Goal: Task Accomplishment & Management: Use online tool/utility

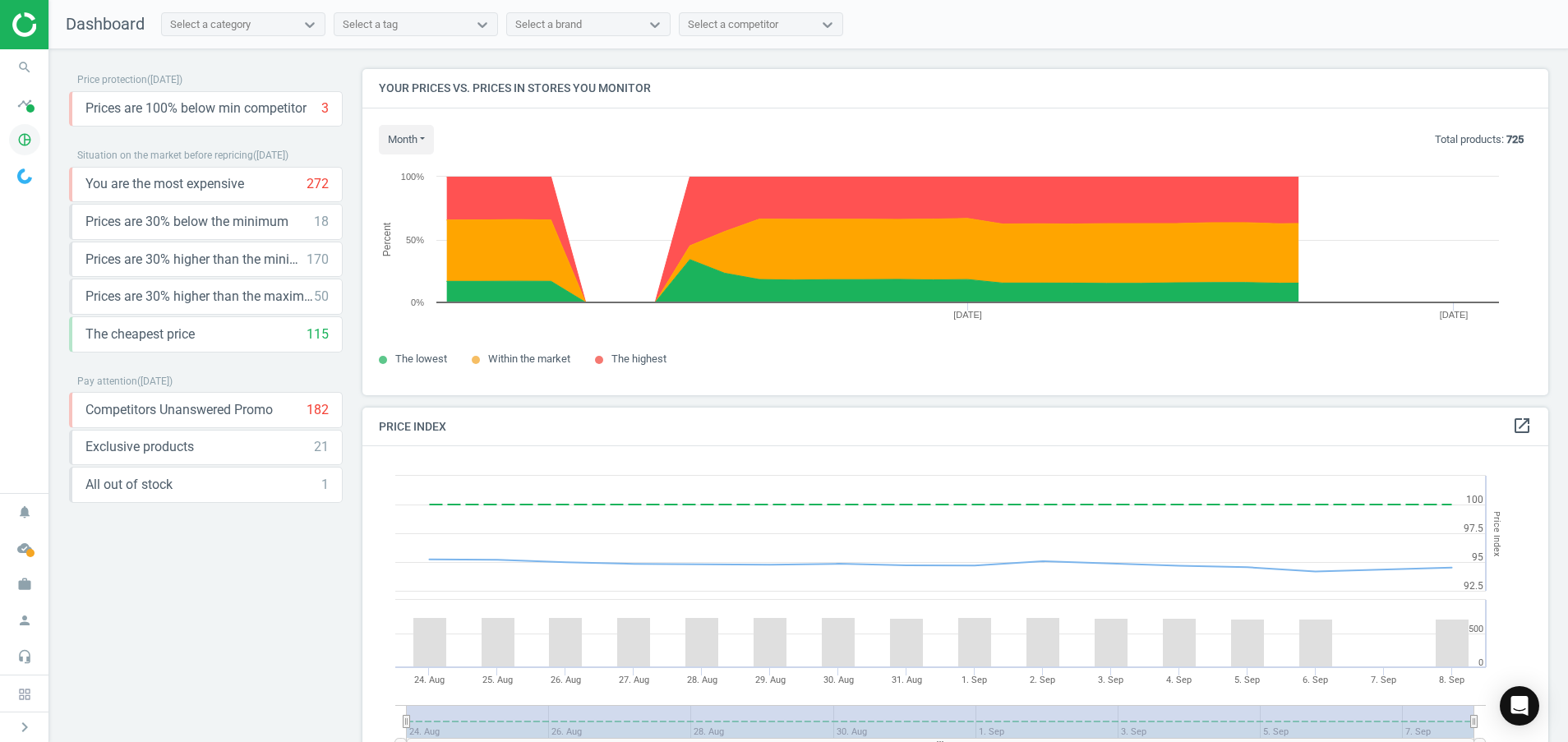
scroll to position [417, 1206]
click at [21, 138] on icon "pie_chart_outlined" at bounding box center [25, 140] width 31 height 31
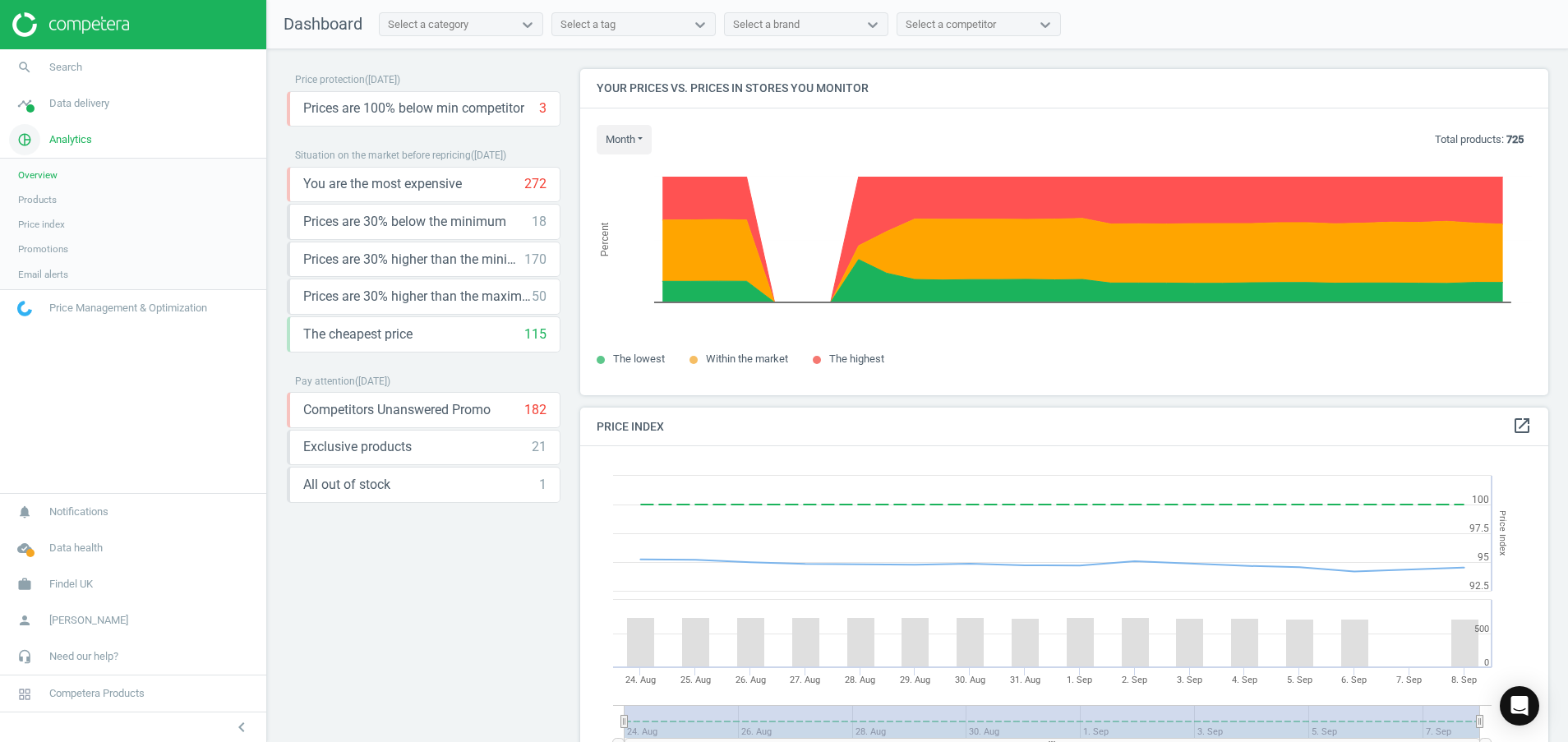
scroll to position [417, 988]
click at [85, 320] on link "Price Management & Optimization" at bounding box center [133, 309] width 266 height 36
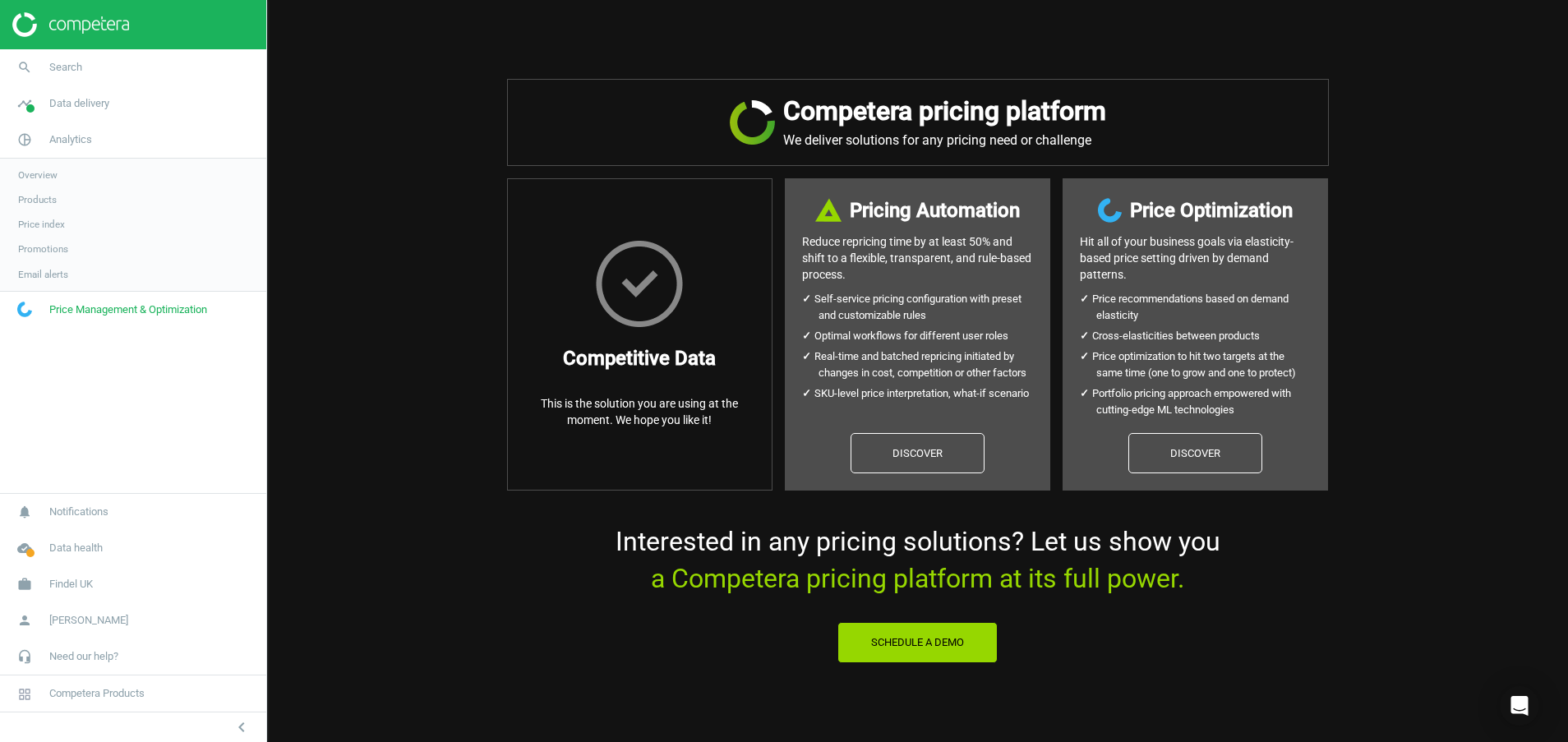
click at [39, 177] on span "Overview" at bounding box center [38, 175] width 40 height 13
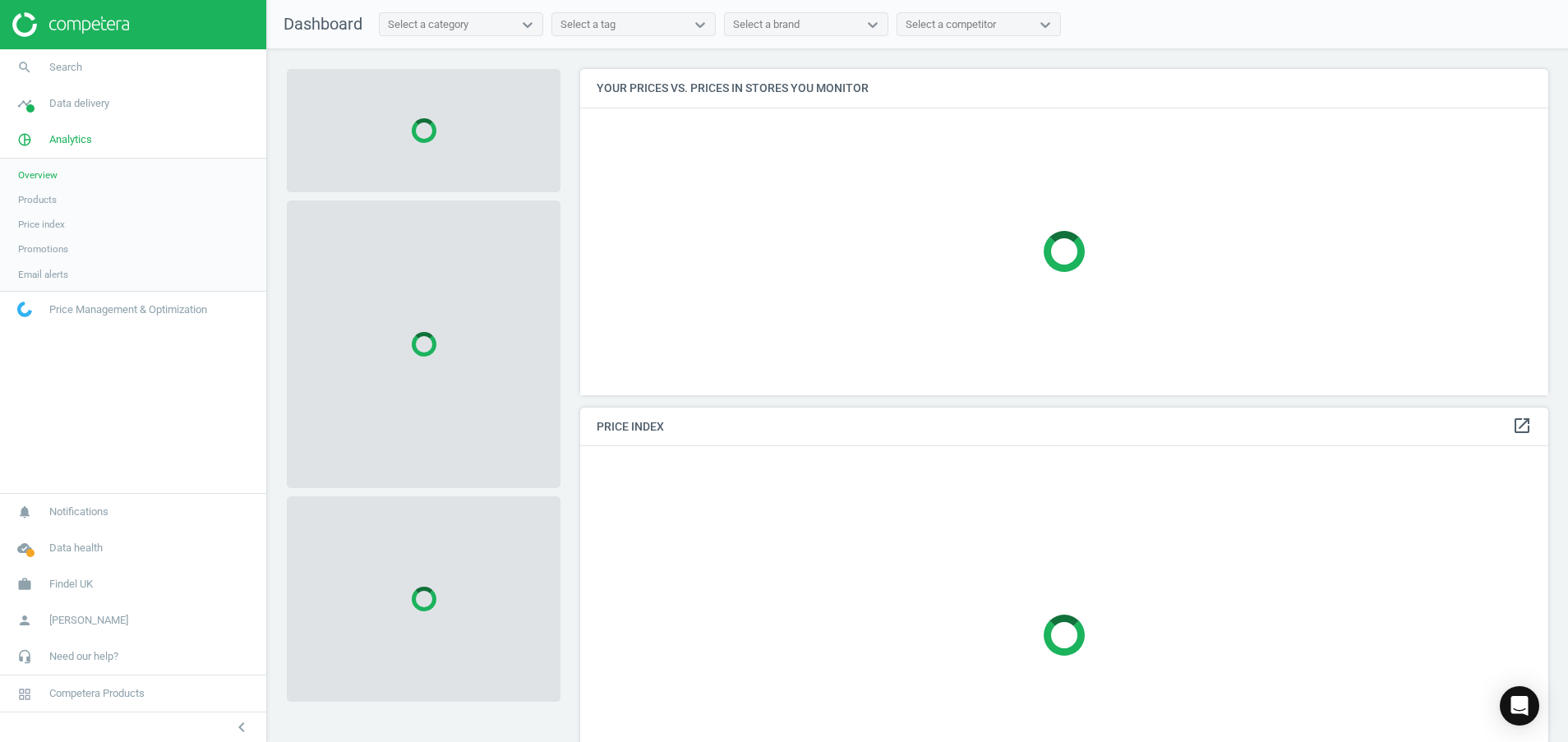
scroll to position [417, 988]
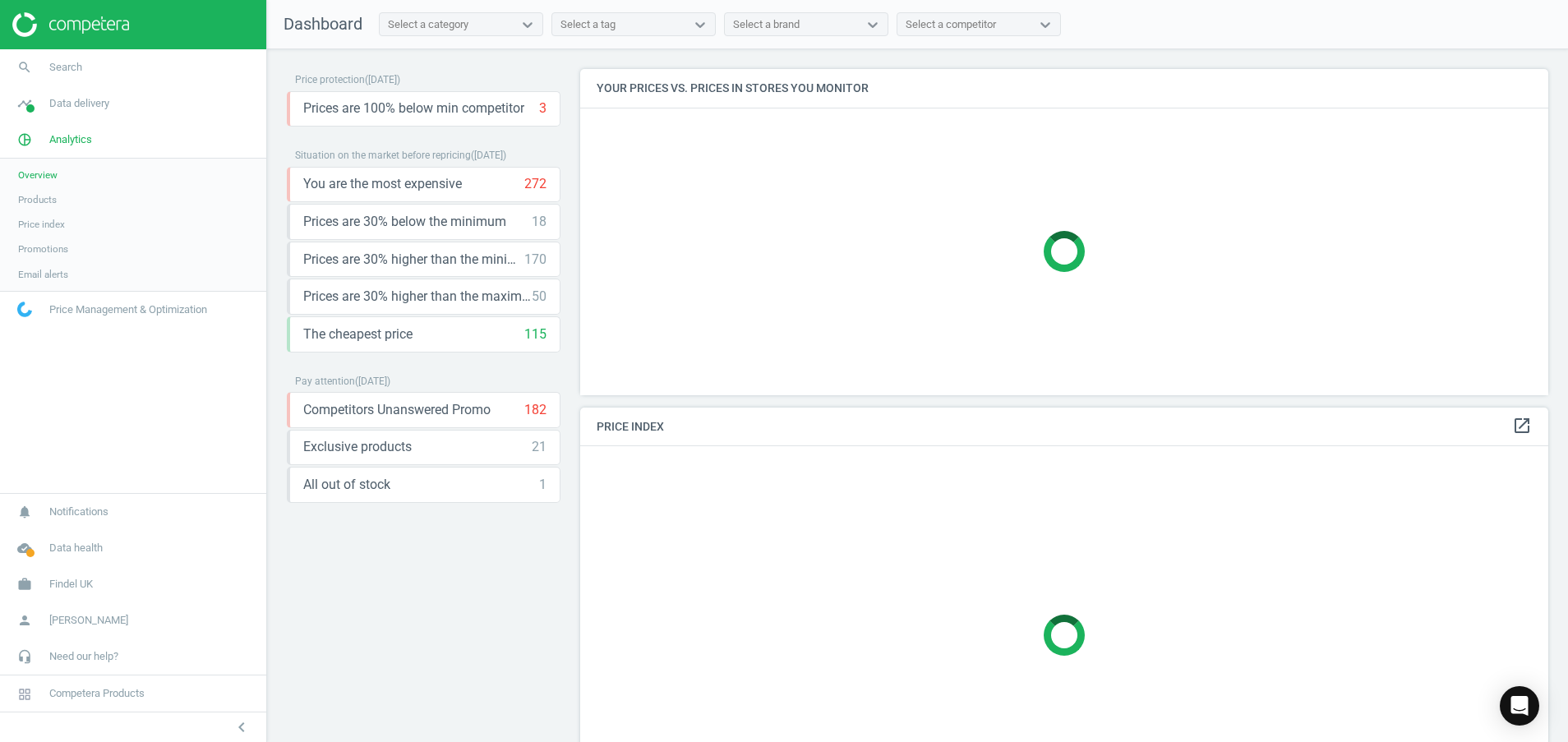
click at [35, 206] on span "Products" at bounding box center [37, 200] width 39 height 13
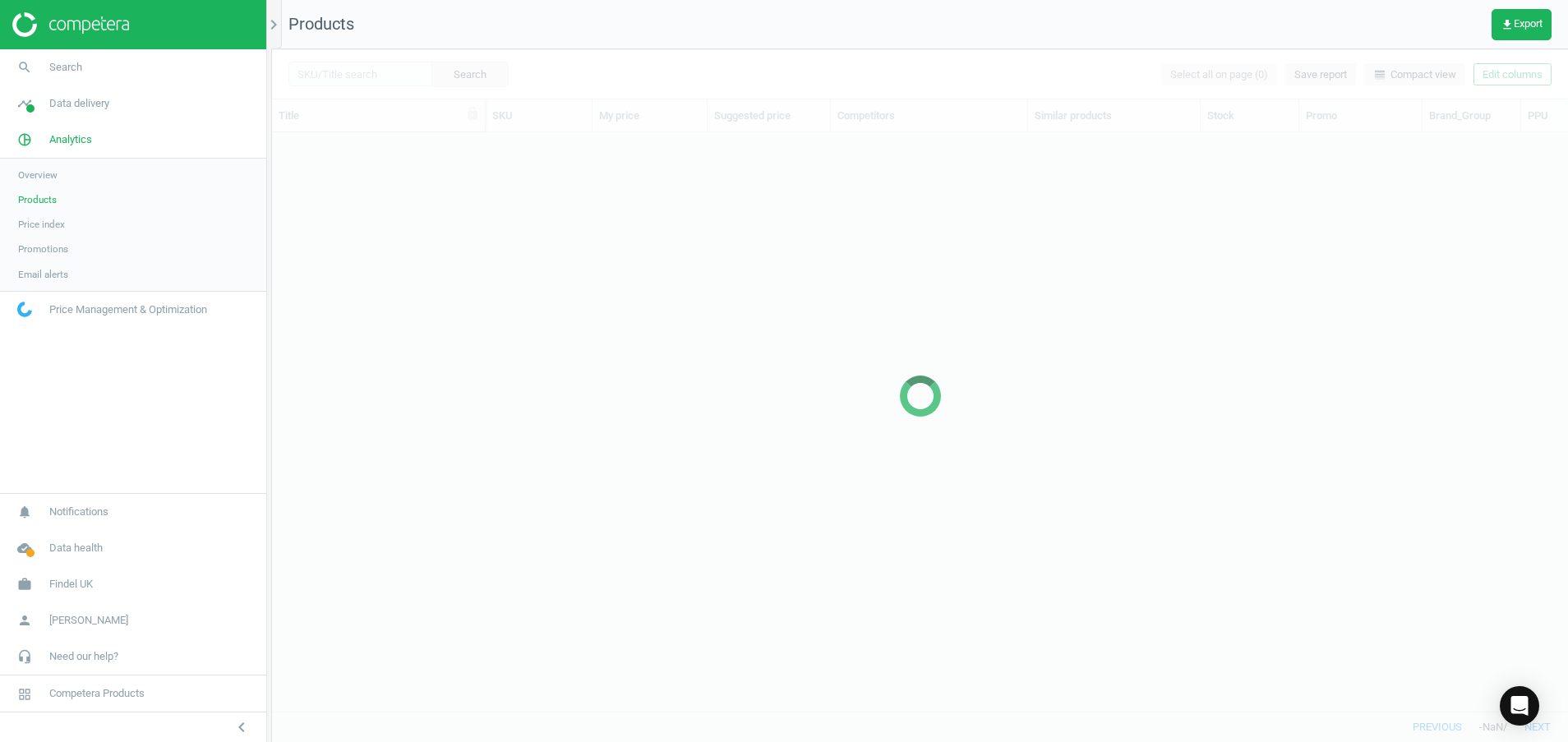
scroll to position [540, 1277]
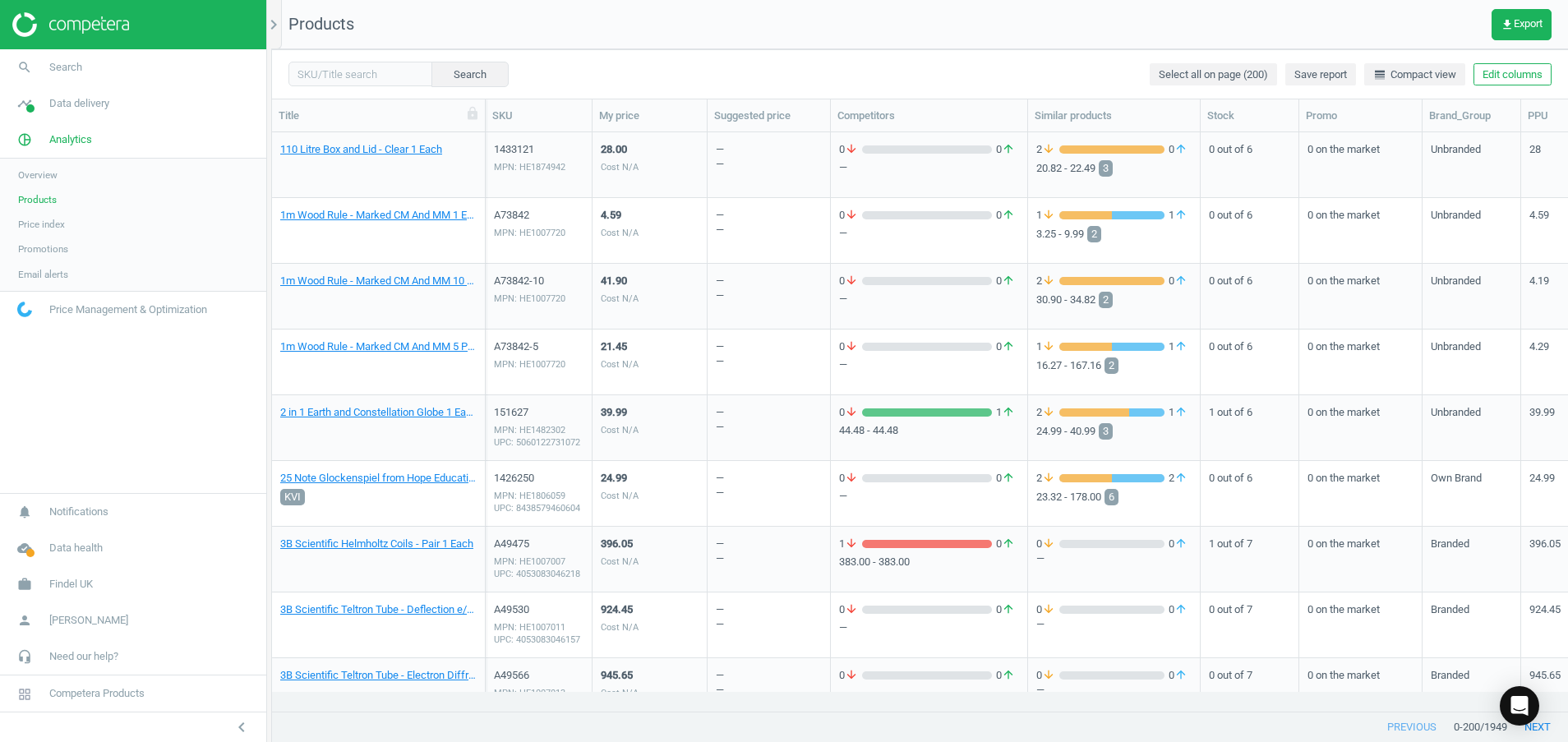
click at [337, 89] on div "Search Select all on page (200) Save report line_weight Compact view Edit colum…" at bounding box center [919, 74] width 1296 height 49
click at [337, 79] on input "text" at bounding box center [360, 74] width 144 height 25
paste input "1442524"
type input "1442524"
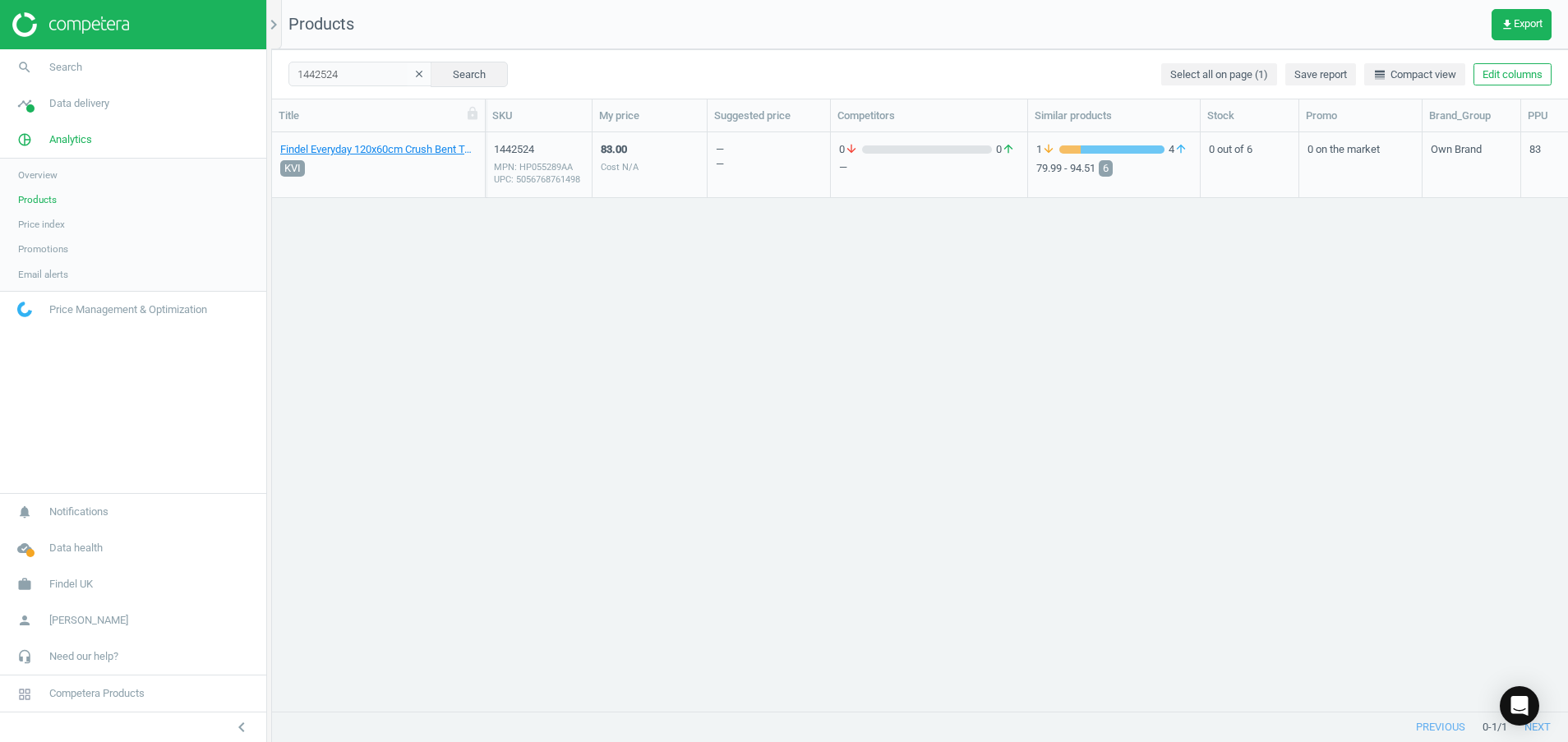
click at [536, 172] on div "MPN: HP055289AA UPC: 5056768761498" at bounding box center [538, 173] width 90 height 25
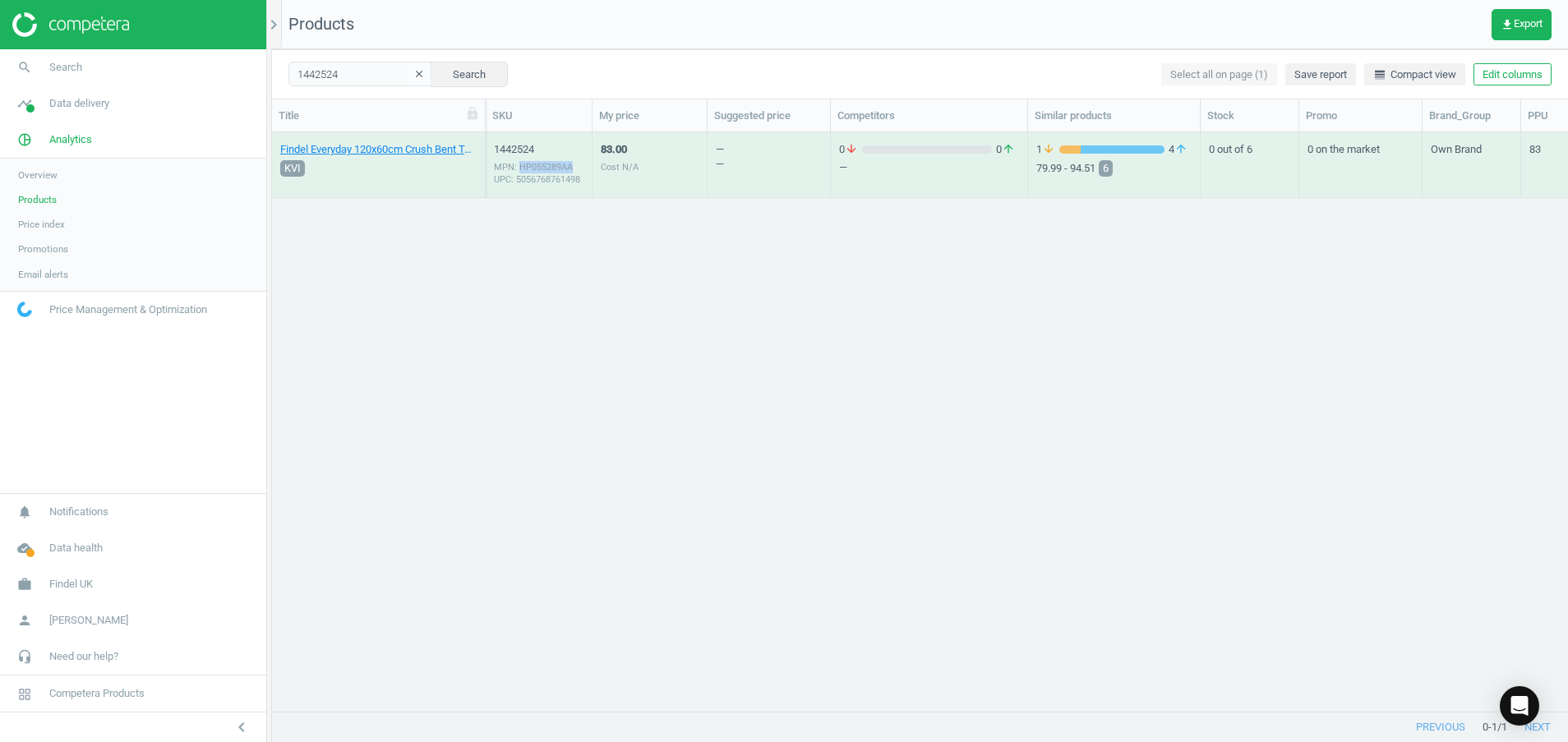
click at [536, 172] on div "MPN: HP055289AA UPC: 5056768761498" at bounding box center [538, 173] width 90 height 25
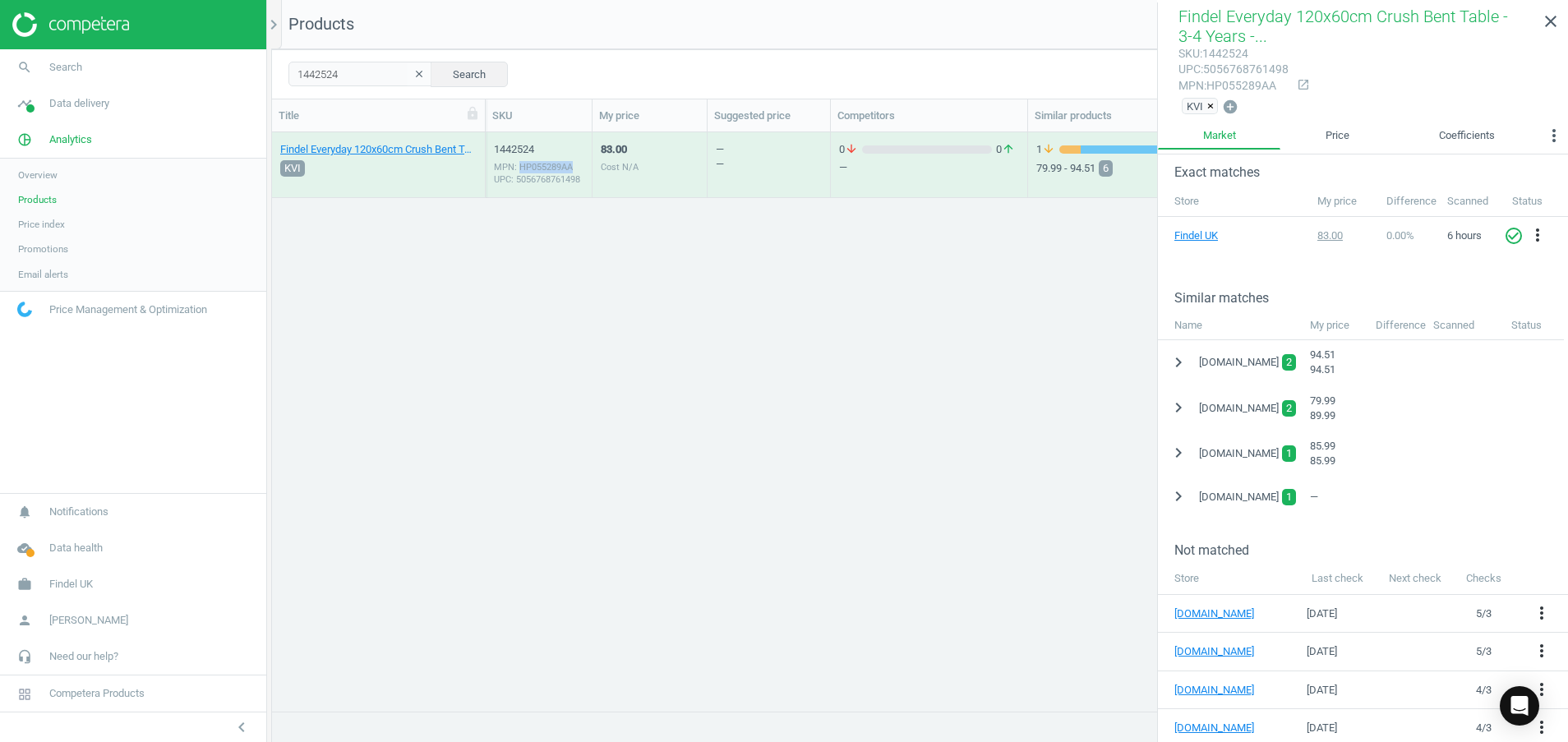
scroll to position [259, 0]
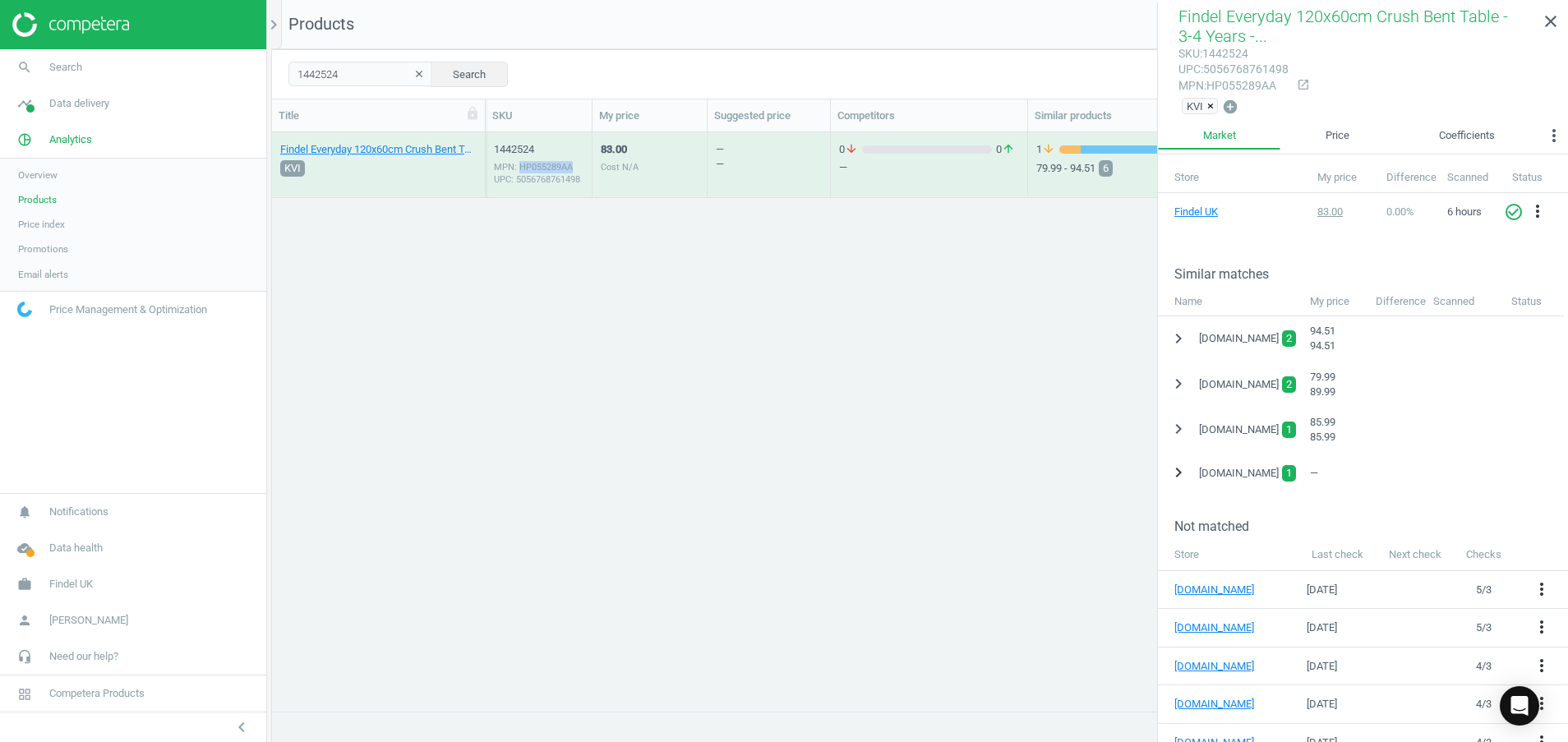
click at [1181, 470] on icon "chevron_right" at bounding box center [1178, 472] width 20 height 20
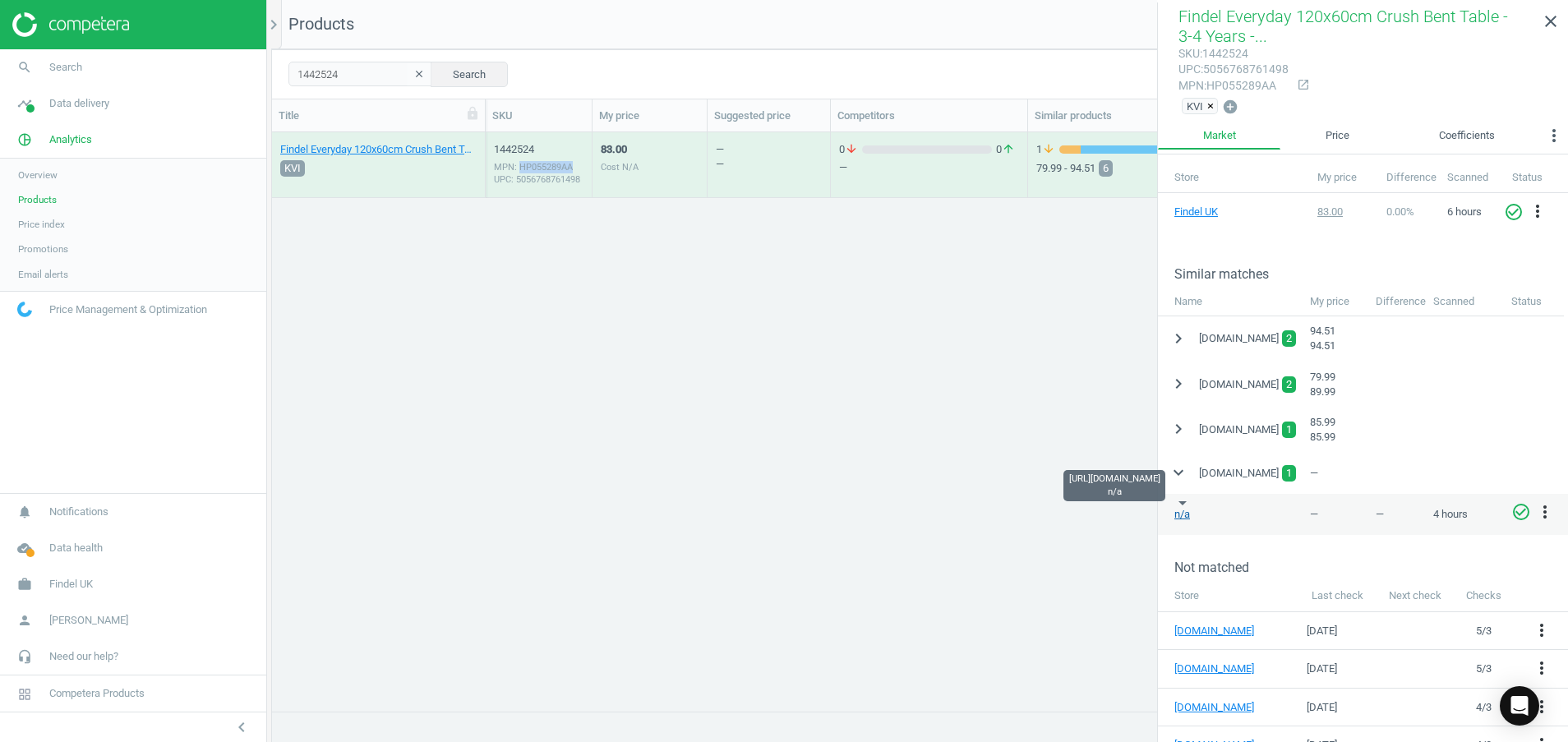
click at [1182, 518] on link "n/a" at bounding box center [1181, 514] width 16 height 12
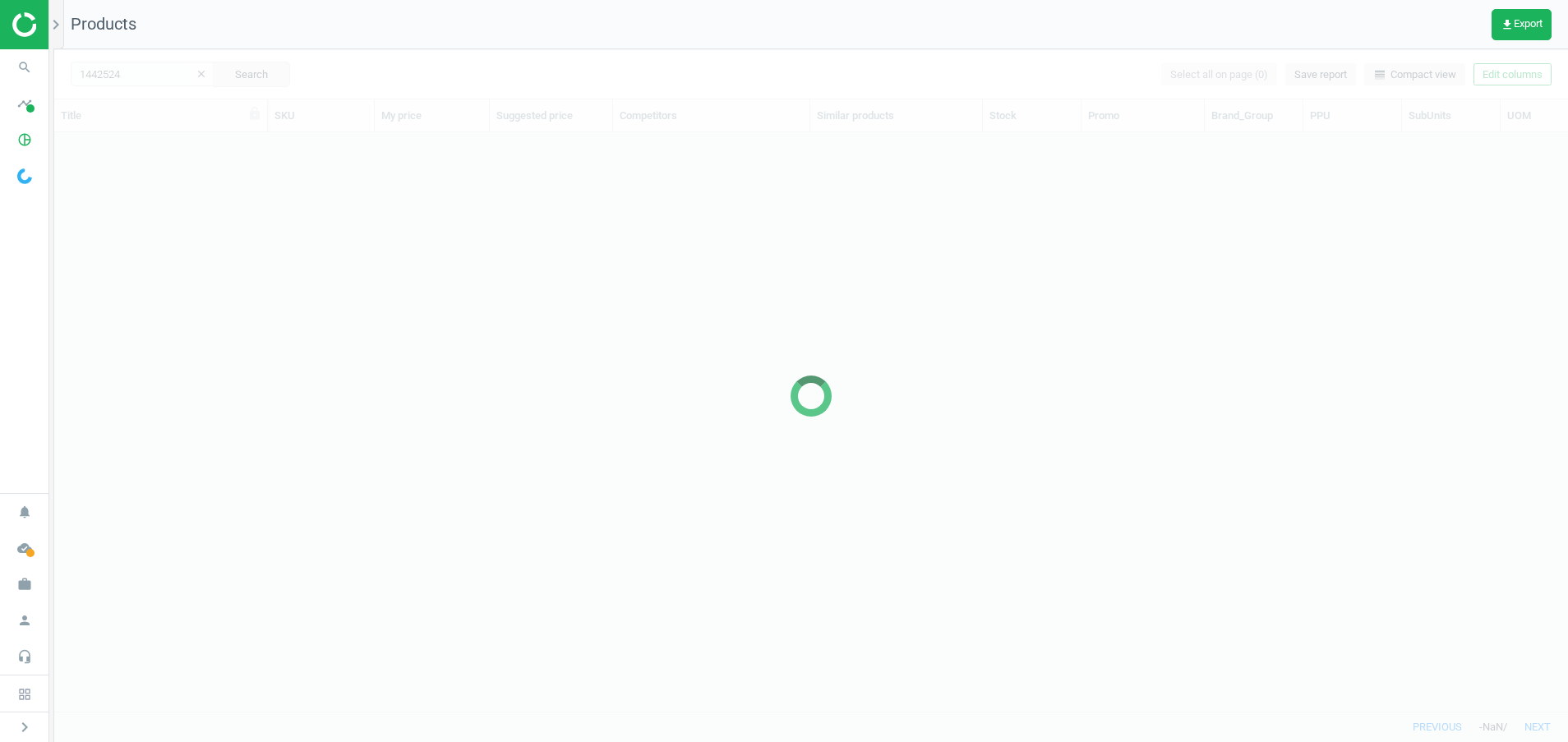
scroll to position [540, 1494]
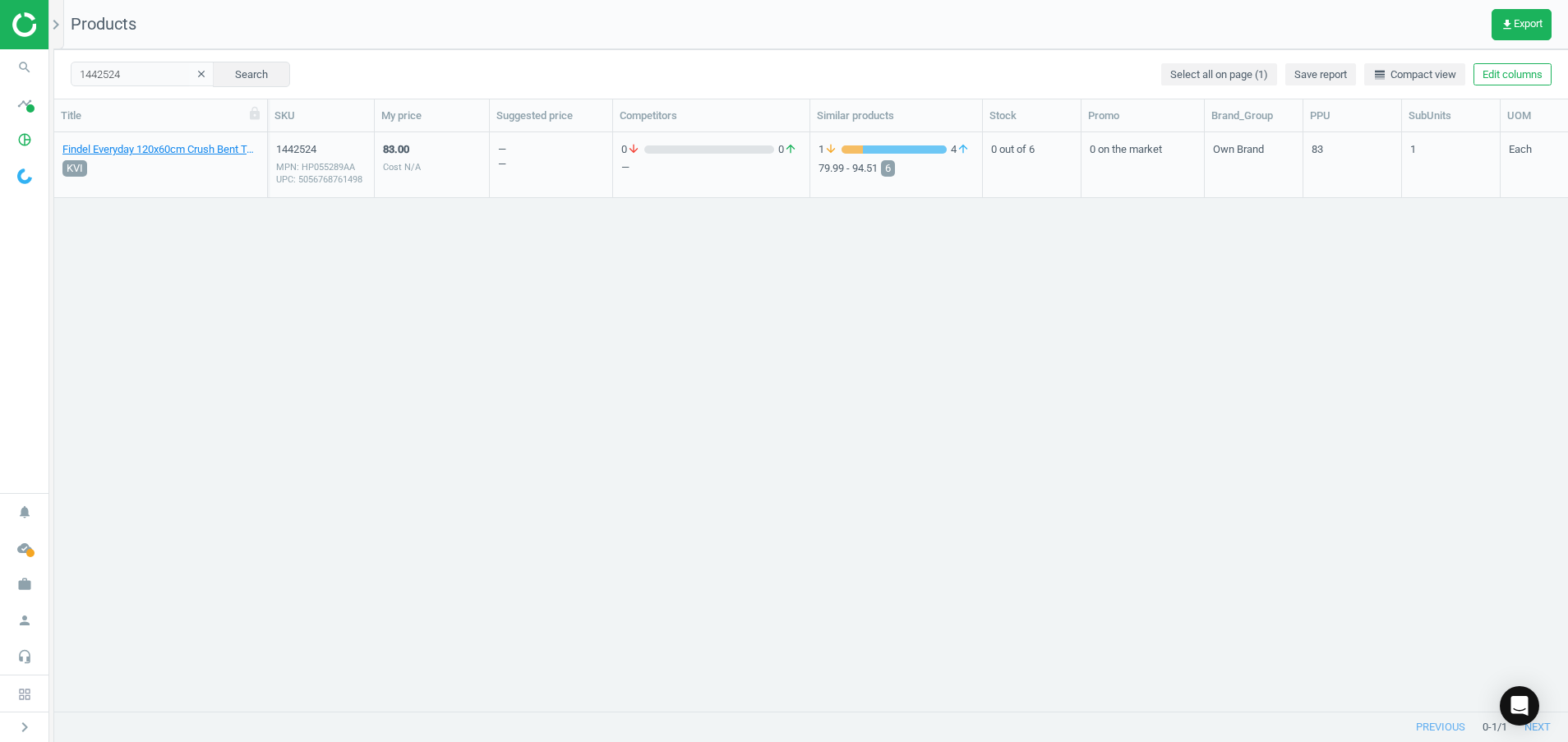
click at [330, 173] on div "MPN: HP055289AA UPC: 5056768761498" at bounding box center [321, 173] width 90 height 25
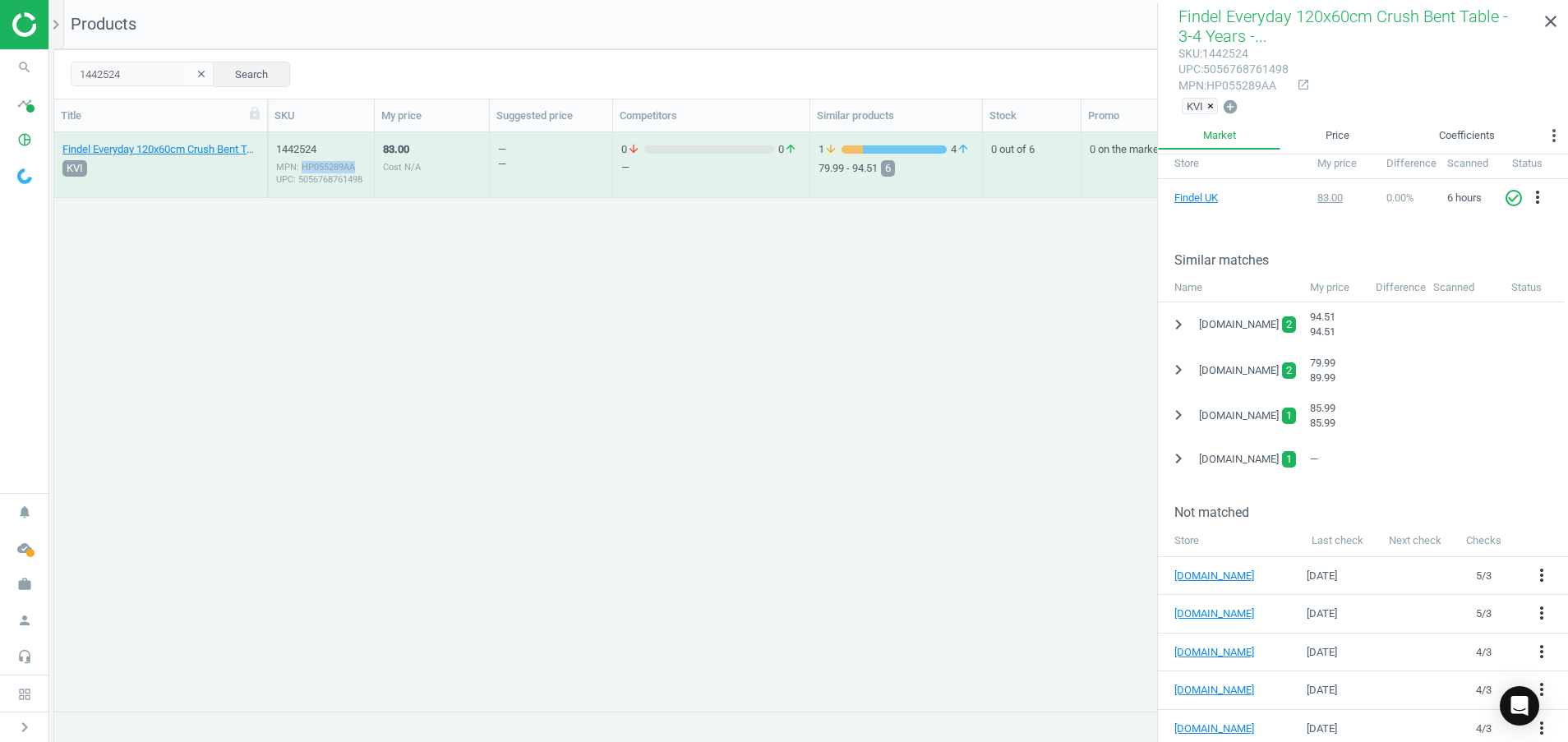
scroll to position [278, 0]
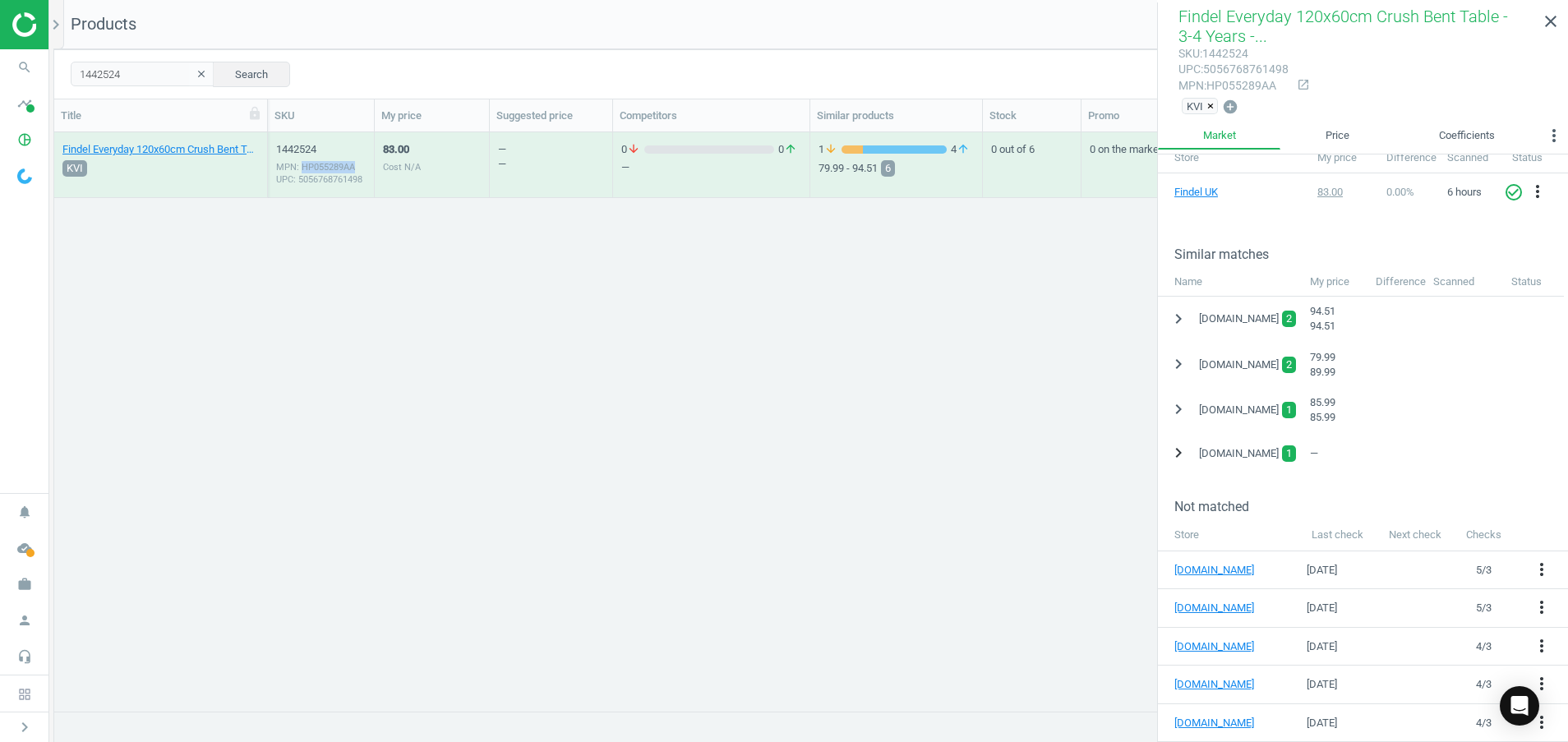
click at [1181, 457] on icon "chevron_right" at bounding box center [1178, 453] width 20 height 20
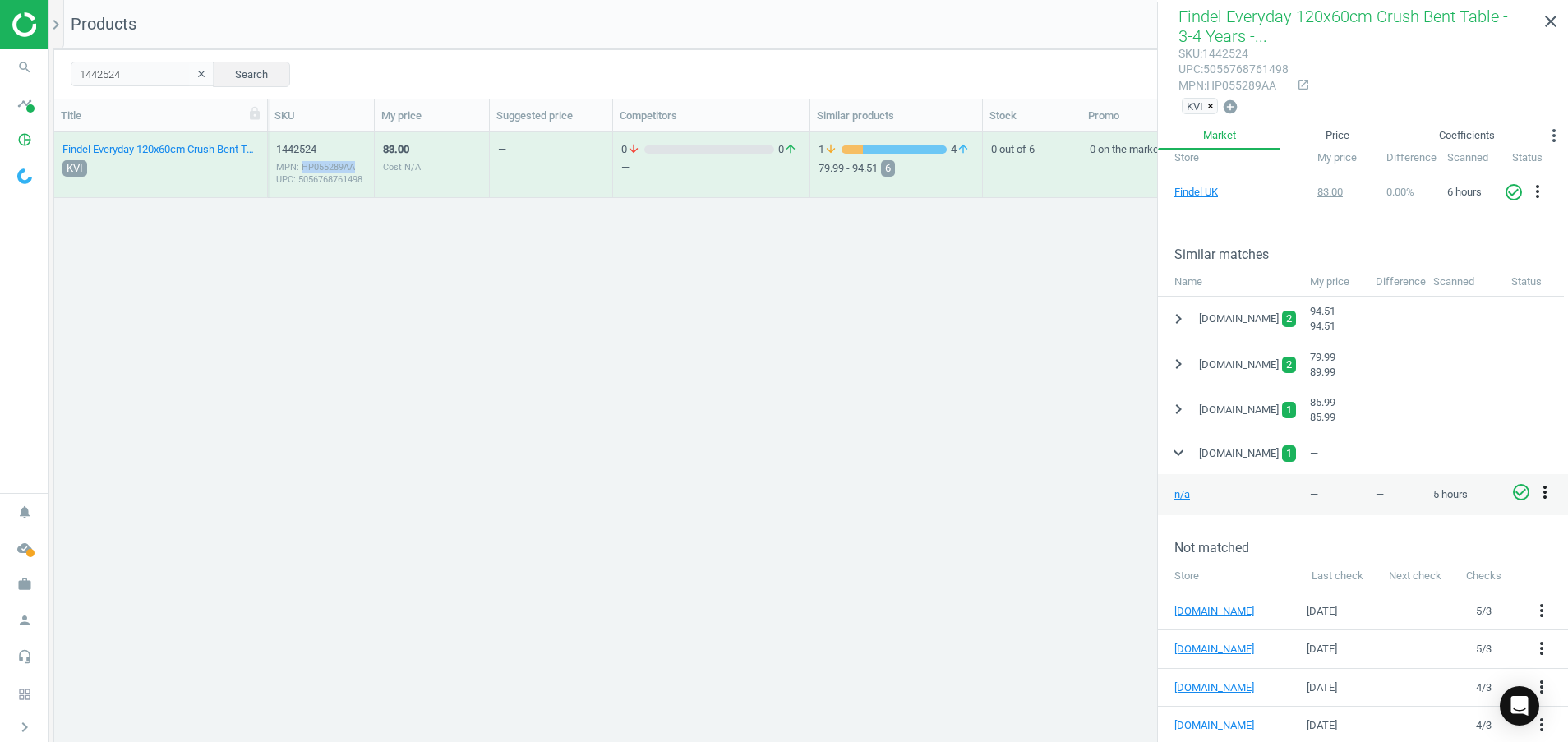
click at [1543, 490] on icon "more_vert" at bounding box center [1544, 492] width 20 height 20
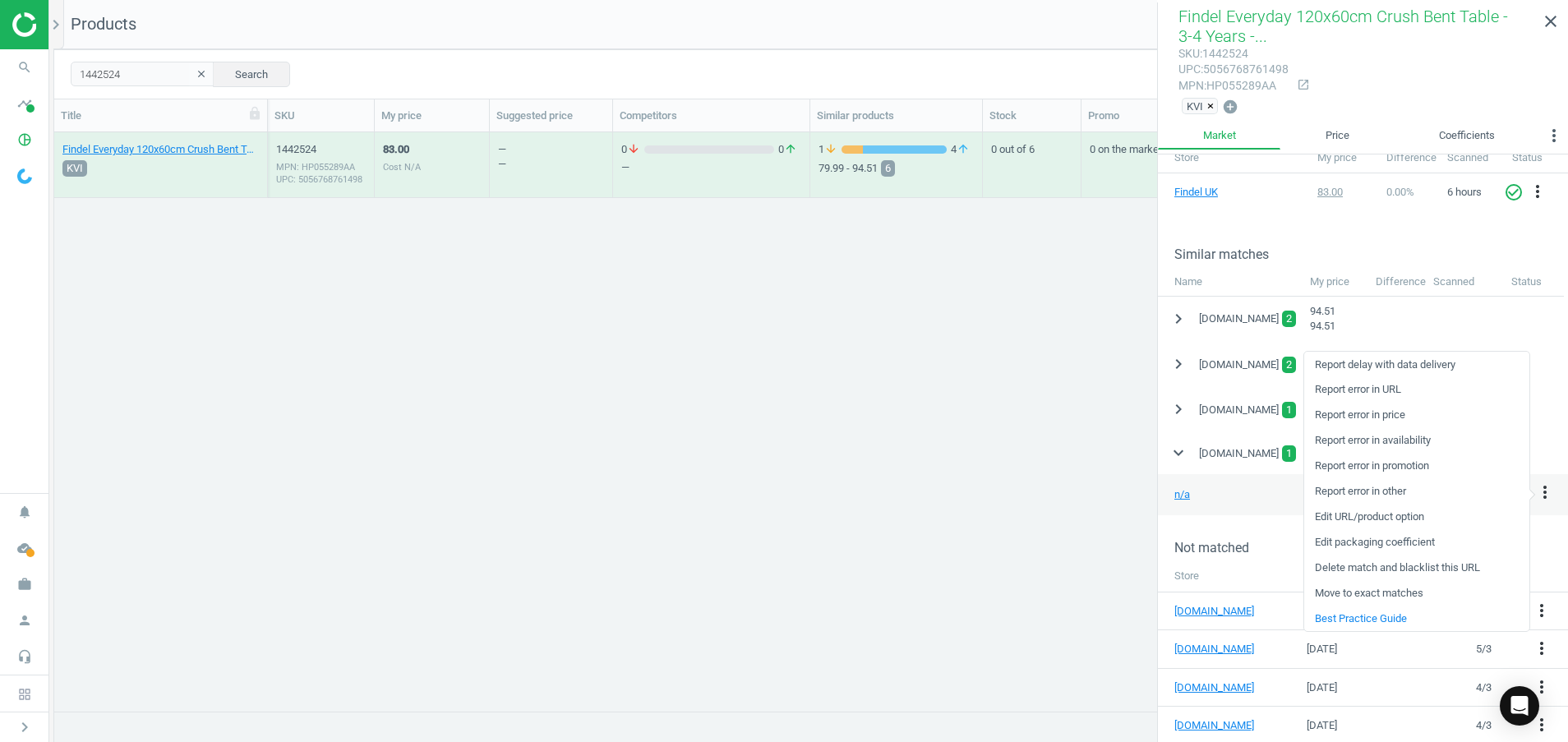
click at [1347, 521] on link "Edit URL/product option" at bounding box center [1416, 517] width 225 height 25
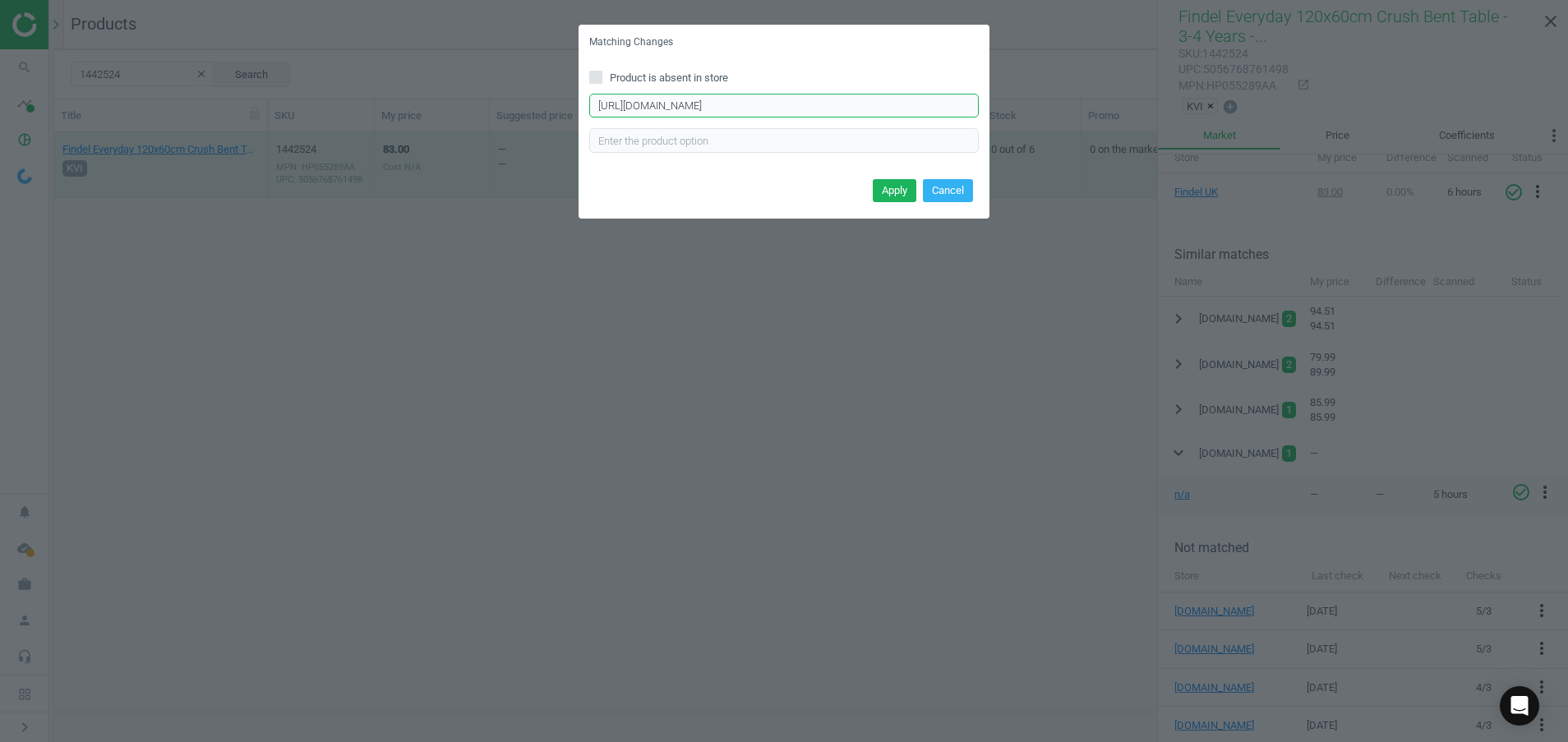
drag, startPoint x: 932, startPoint y: 106, endPoint x: 470, endPoint y: 163, distance: 465.5
click at [470, 163] on div "Matching Changes Product is absent in store https://www.ypo.co.uk/product/detai…" at bounding box center [784, 371] width 1568 height 742
paste input "rectangular-crushbent-table-mdf-edge-1200mm-w/d77661"
type input "https://www.ypo.co.uk/product/detail/rectangular-crushbent-table-mdf-edge-1200m…"
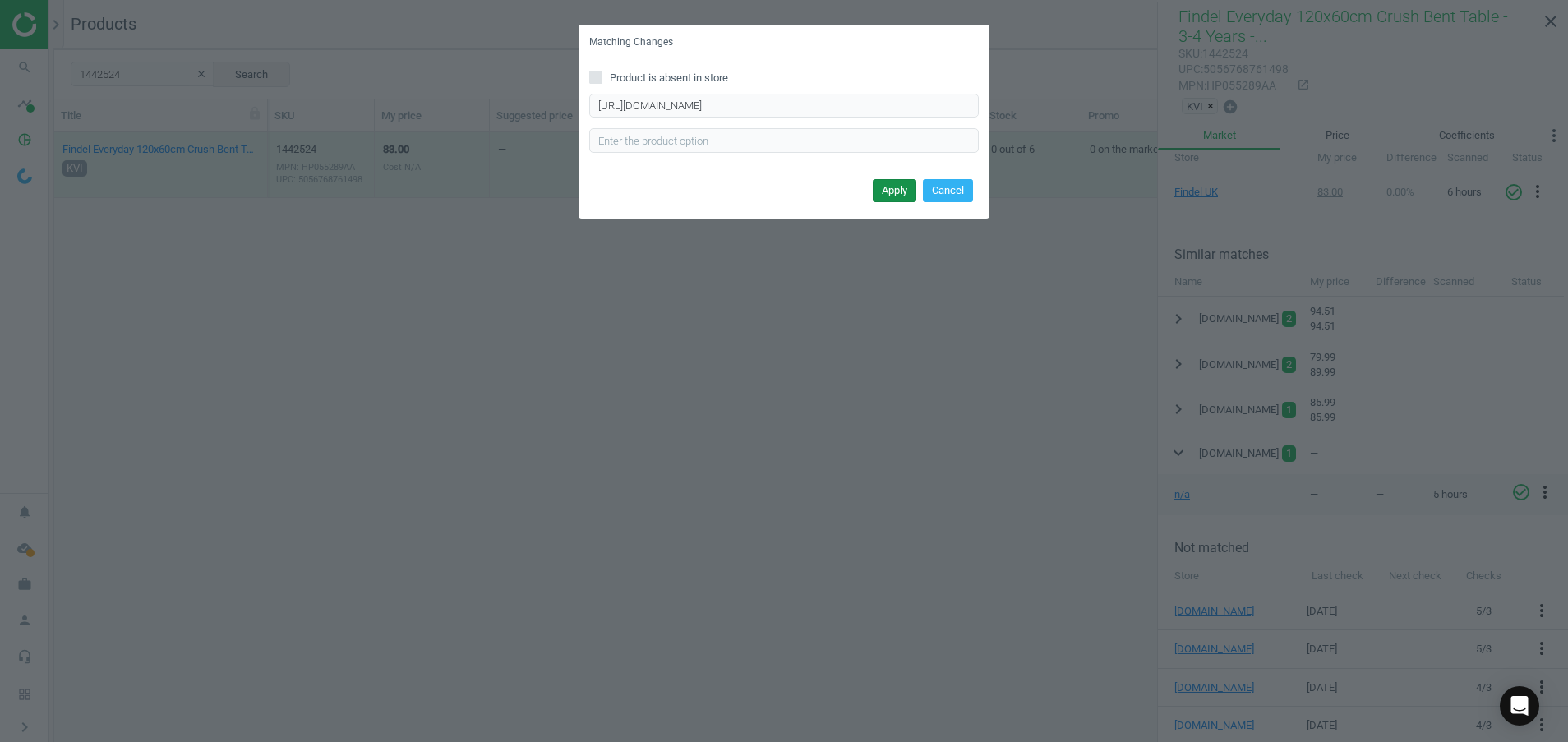
scroll to position [0, 0]
click at [879, 190] on button "Apply" at bounding box center [895, 190] width 43 height 23
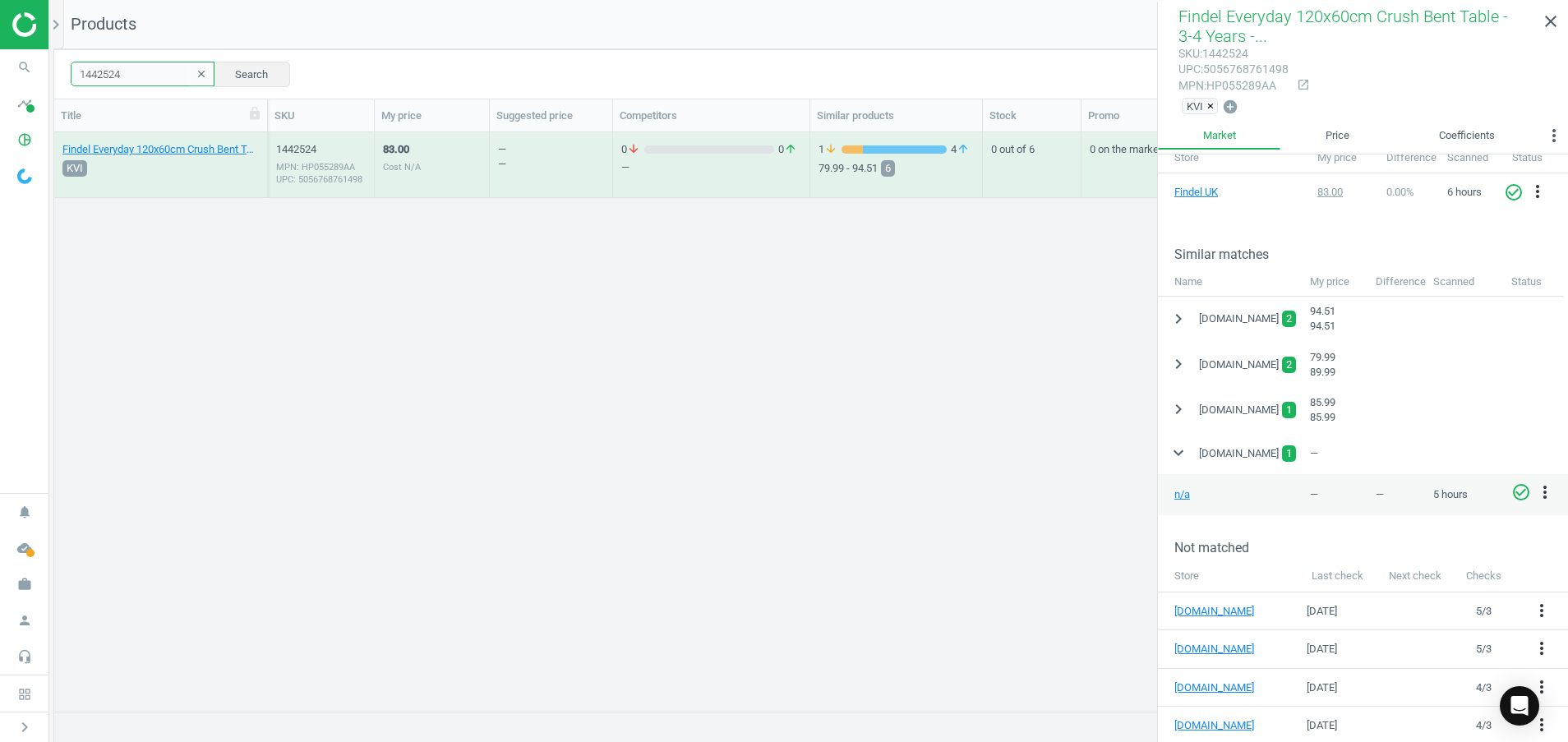
click at [142, 80] on input "1442524" at bounding box center [142, 74] width 144 height 25
type input "1442554"
click at [317, 187] on div "1442554 MPN: HP055284AA UPC: 5056768761726" at bounding box center [321, 169] width 90 height 54
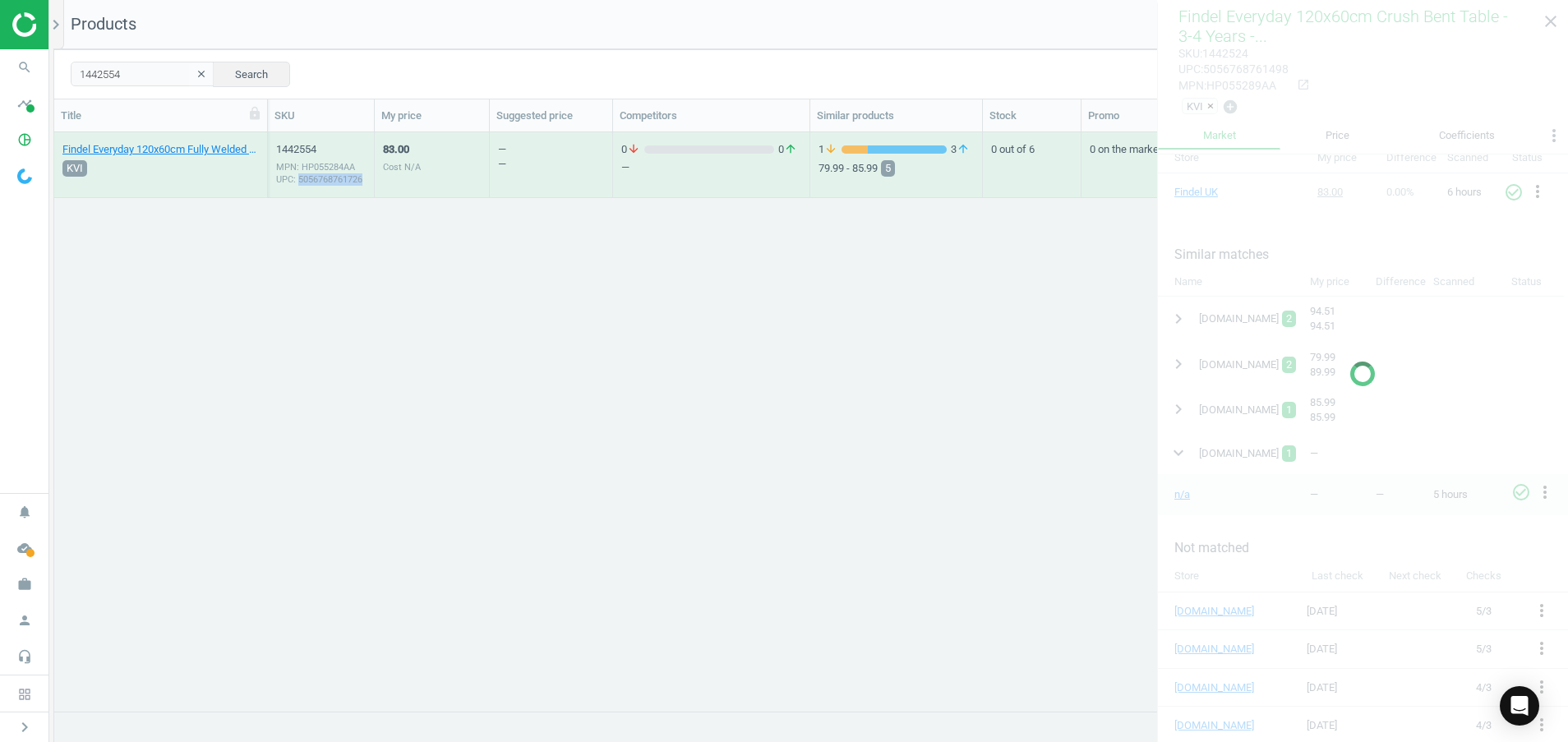
click at [317, 187] on div "1442554 MPN: HP055284AA UPC: 5056768761726" at bounding box center [321, 169] width 90 height 54
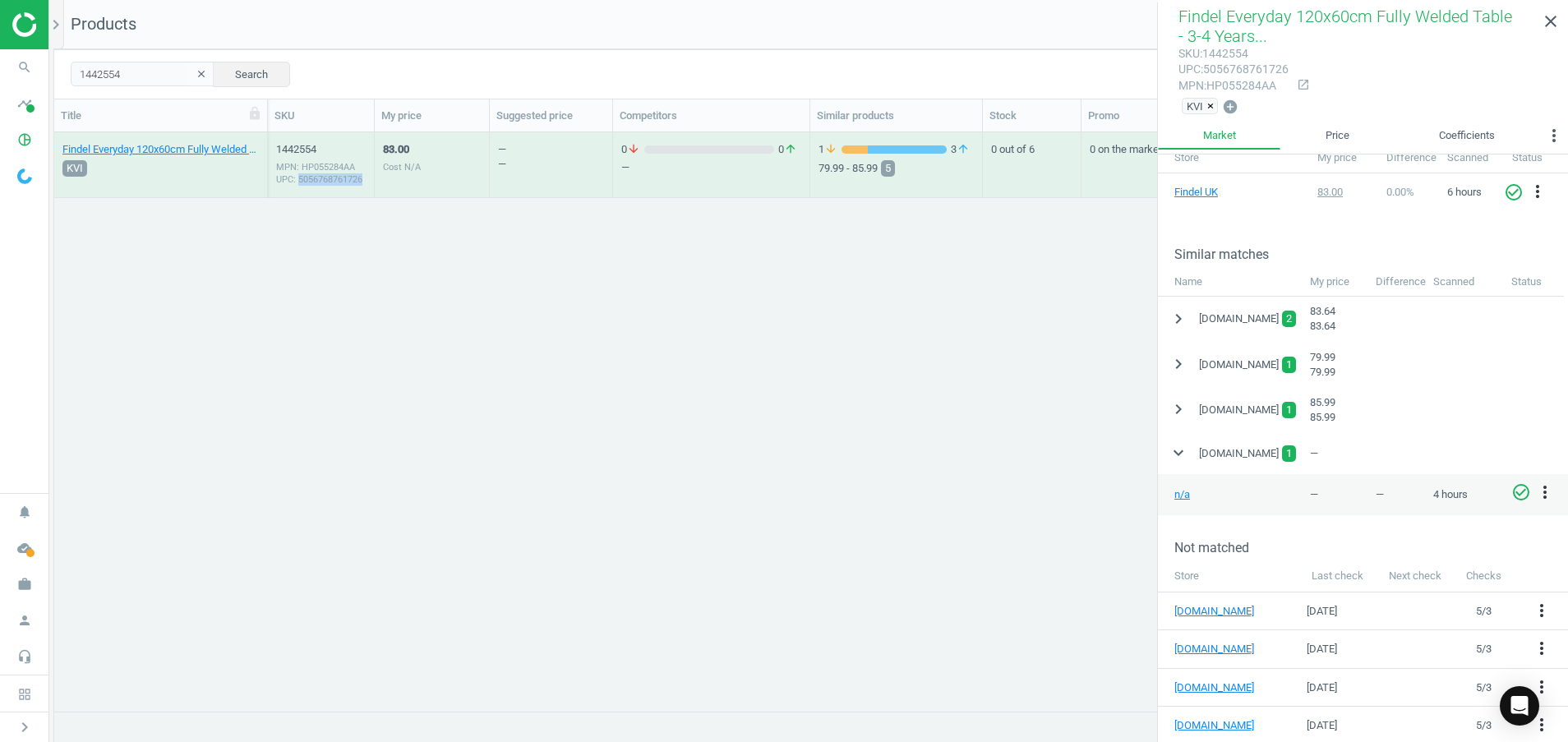
click at [317, 187] on div "1442554 MPN: HP055284AA UPC: 5056768761726" at bounding box center [321, 169] width 90 height 54
click at [1178, 451] on icon "expand_more" at bounding box center [1178, 453] width 20 height 20
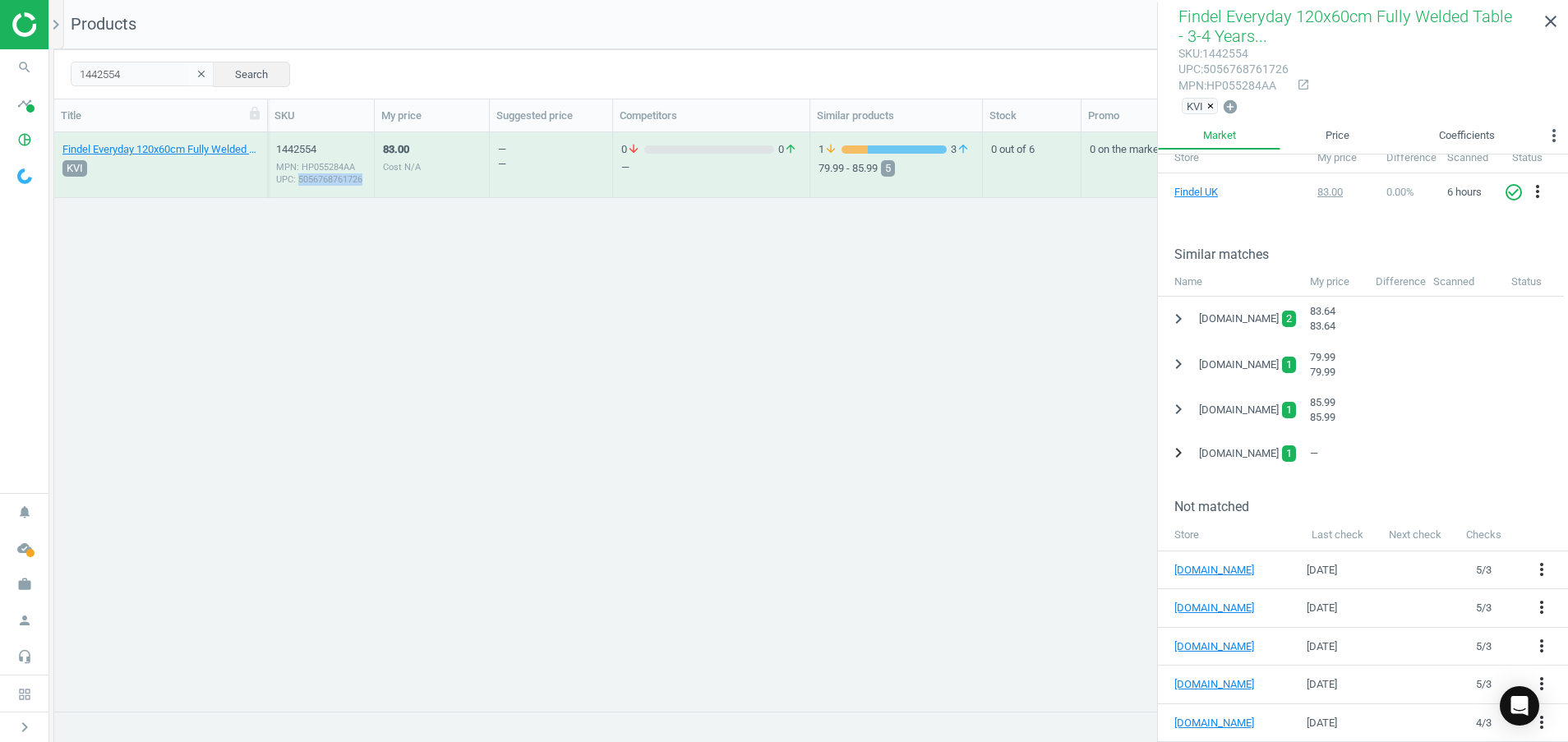
click at [1180, 448] on icon "chevron_right" at bounding box center [1178, 453] width 20 height 20
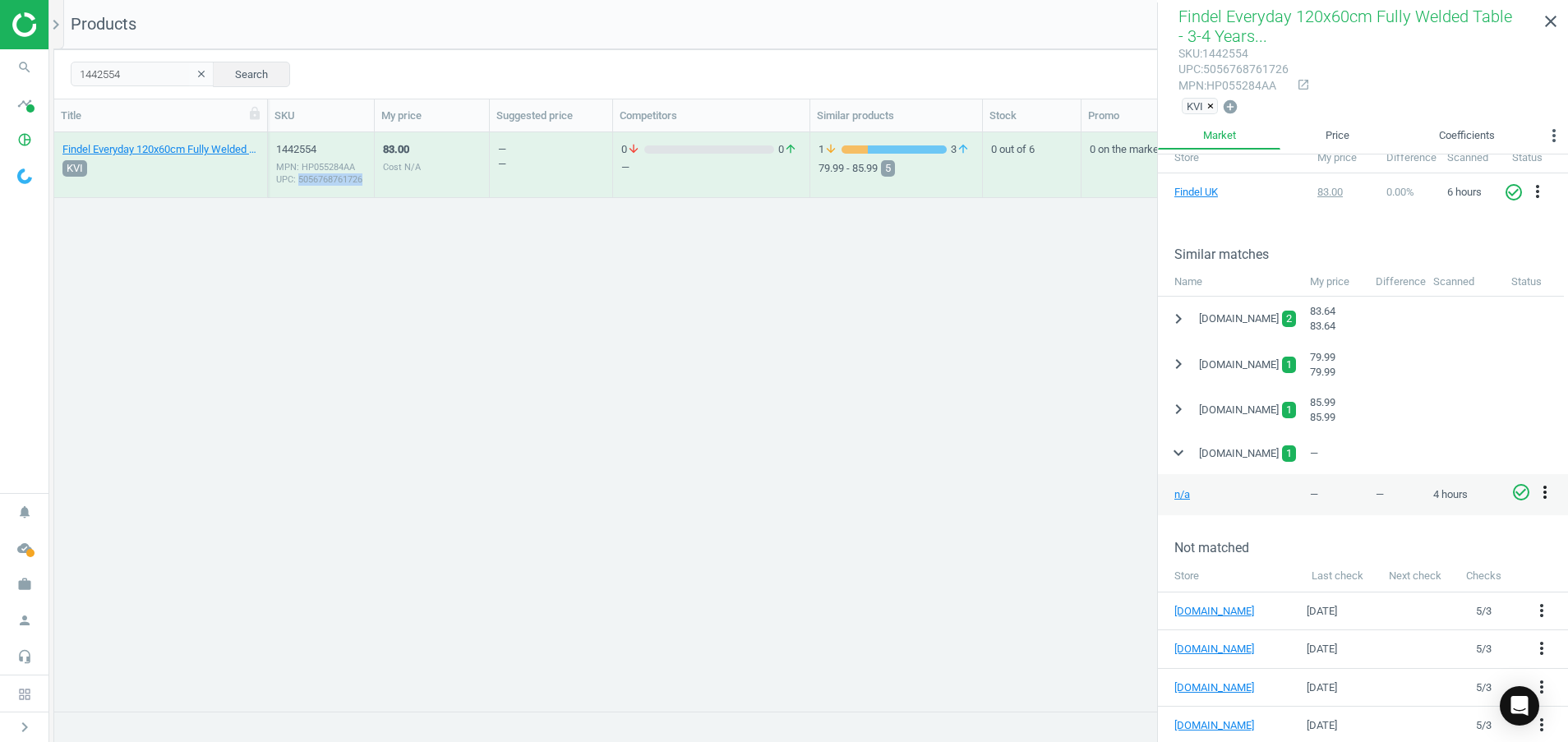
click at [1548, 493] on icon "more_vert" at bounding box center [1544, 492] width 20 height 20
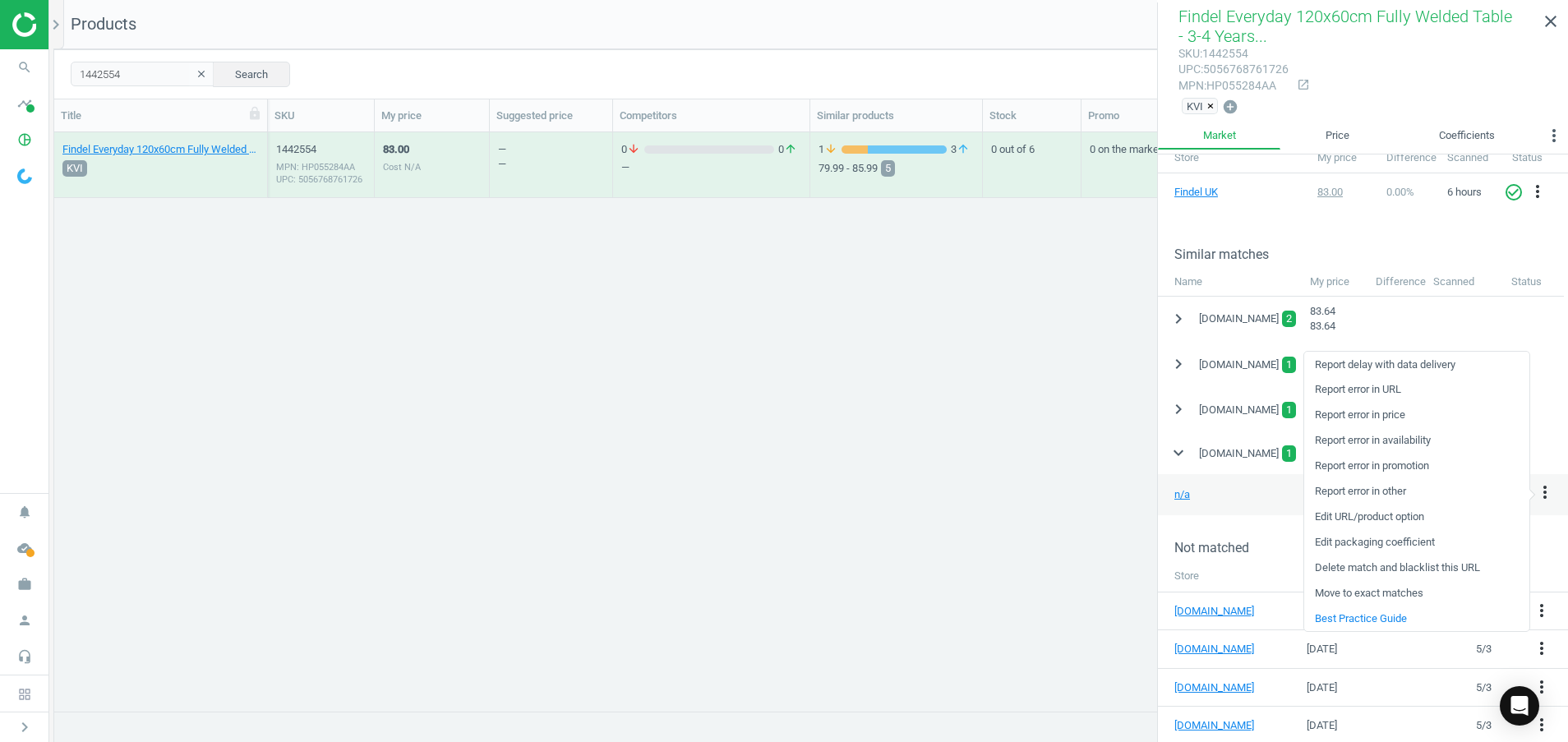
click at [1355, 513] on link "Edit URL/product option" at bounding box center [1416, 517] width 225 height 25
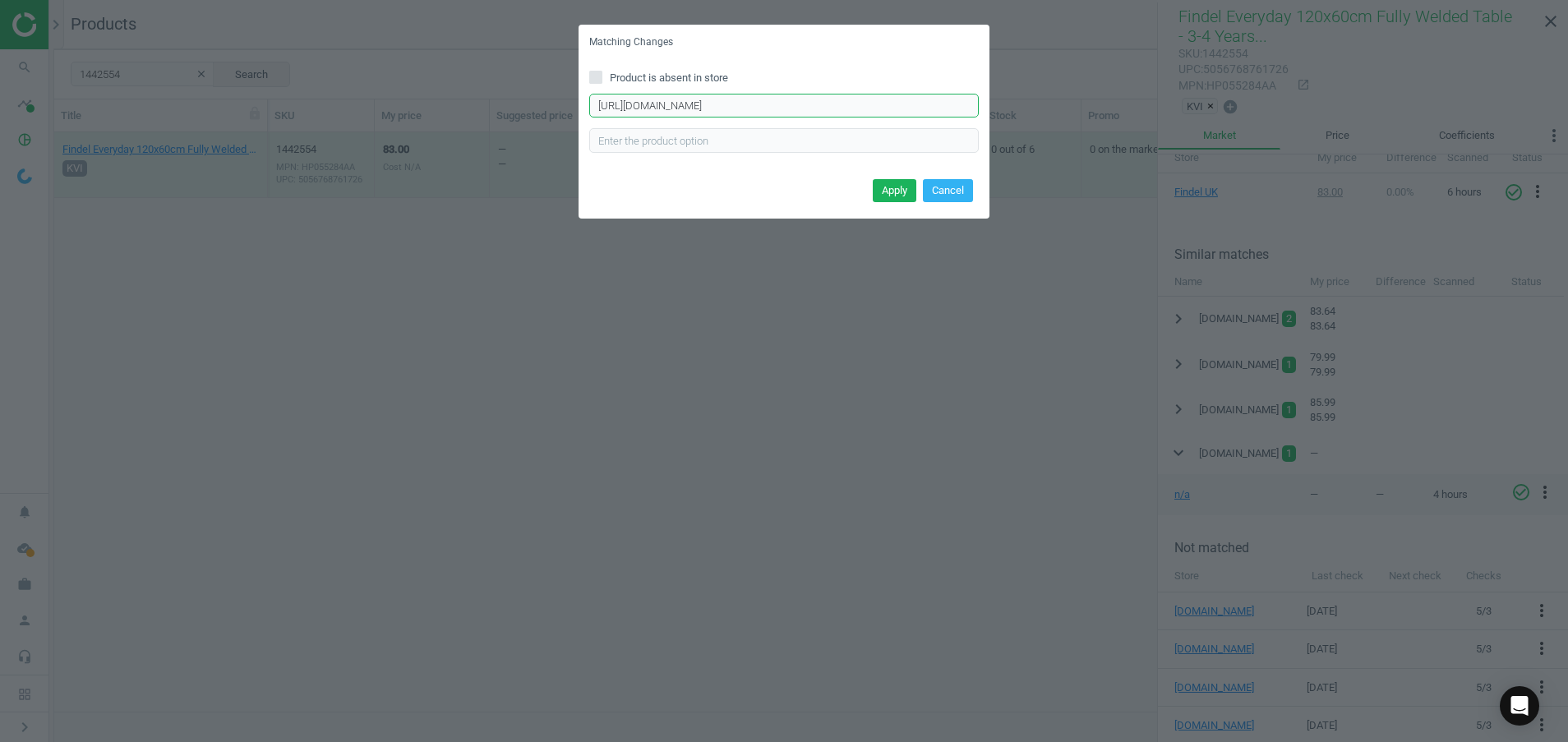
click at [792, 110] on input "https://www.ypo.co.uk/product/detail/furniture/school-furniture/d58537" at bounding box center [784, 106] width 389 height 25
paste input "large-rectangular-table-fully-welded-frame-mdf-edges-1200-w-x-600mm-d/d13236"
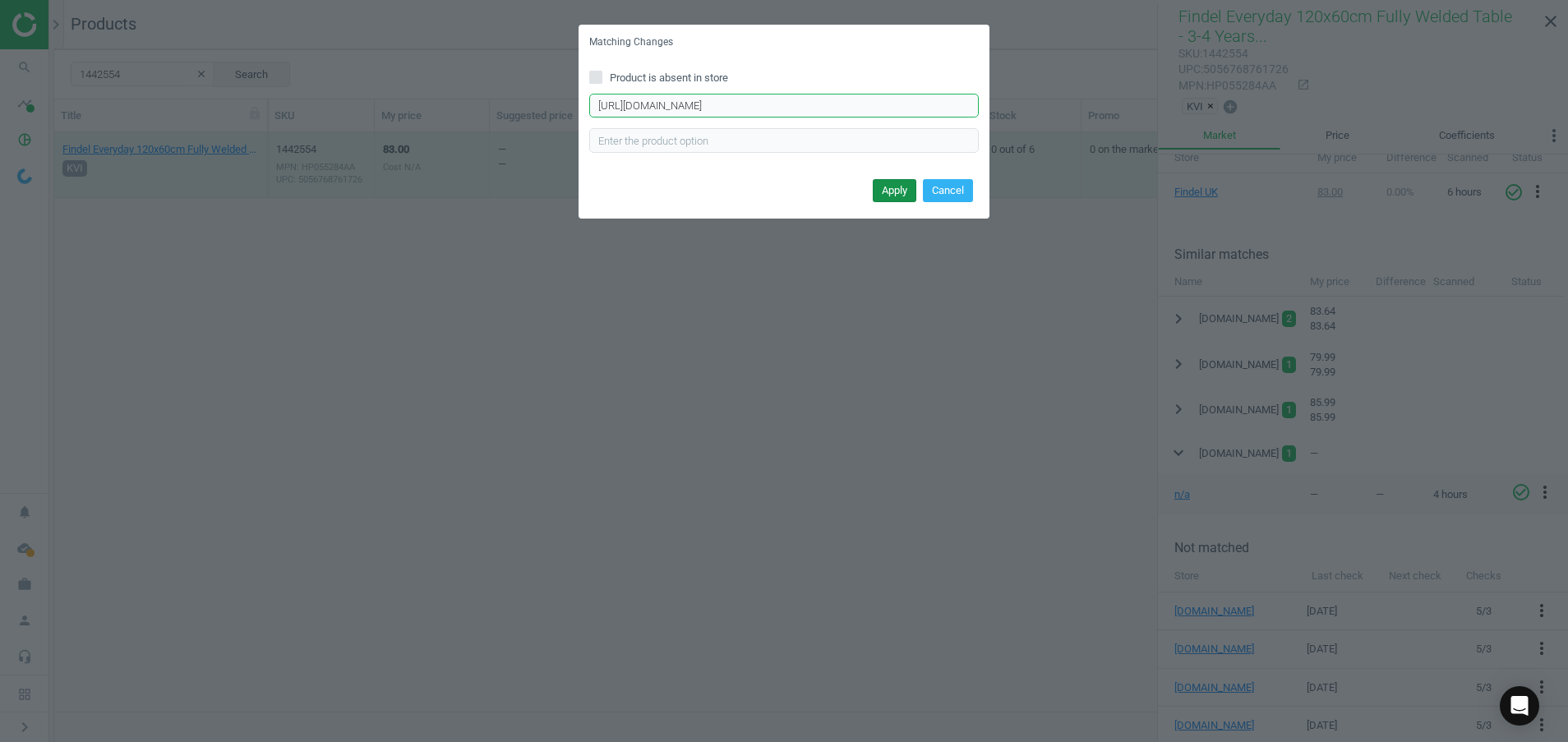
type input "https://www.ypo.co.uk/product/detail/large-rectangular-table-fully-welded-frame…"
click at [879, 195] on button "Apply" at bounding box center [895, 190] width 43 height 23
